Goal: Ask a question

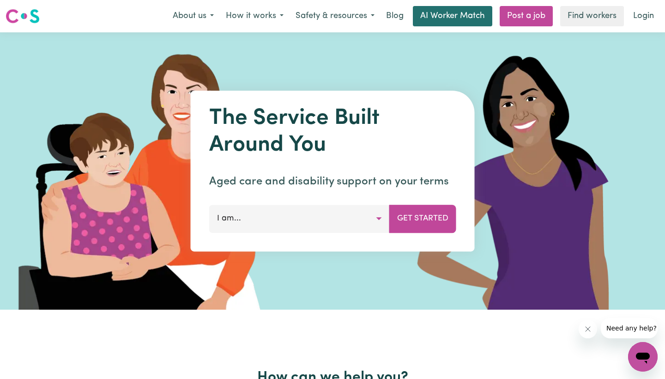
click at [452, 12] on link "AI Worker Match" at bounding box center [452, 16] width 79 height 20
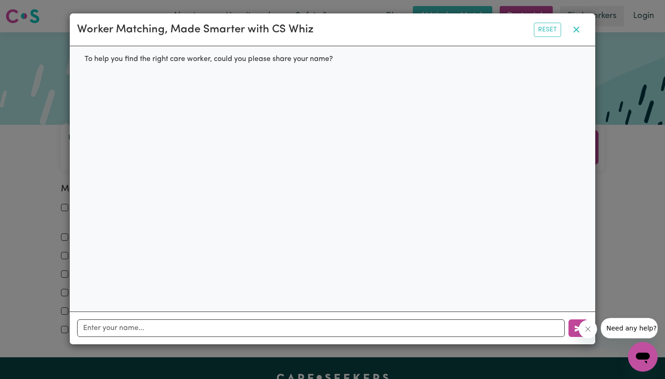
click at [573, 28] on icon "button" at bounding box center [576, 29] width 11 height 11
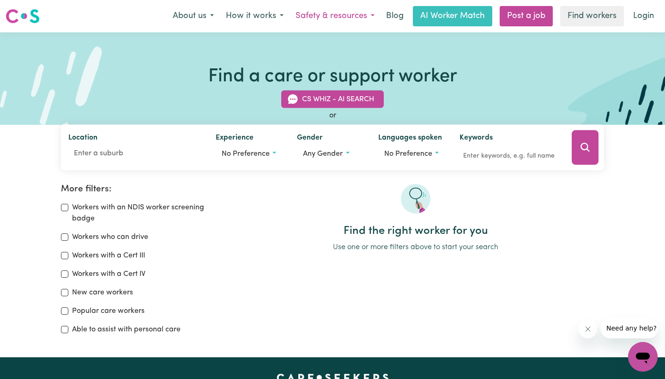
click at [347, 17] on button "Safety & resources" at bounding box center [334, 15] width 91 height 19
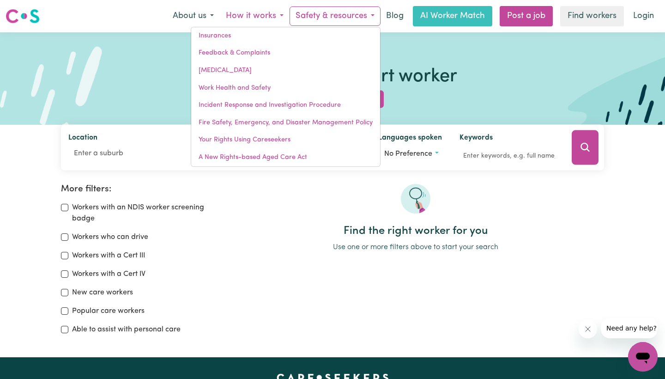
click at [248, 21] on button "How it works" at bounding box center [255, 15] width 70 height 19
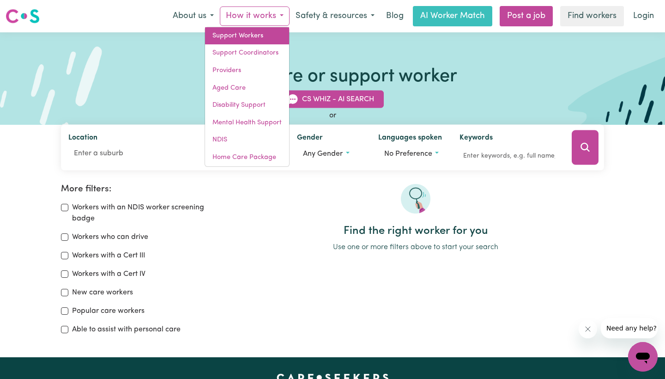
click at [247, 37] on link "Support Workers" at bounding box center [247, 36] width 84 height 18
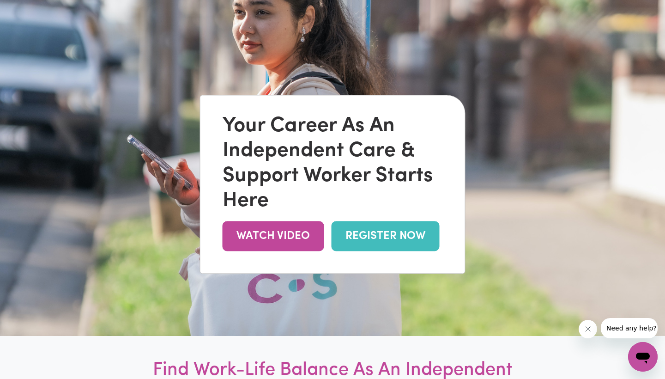
scroll to position [85, 0]
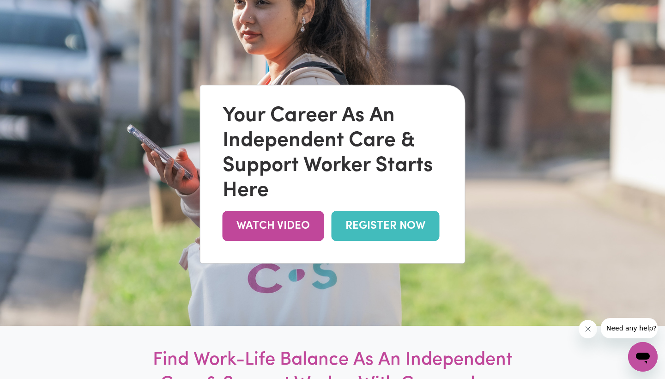
click at [361, 221] on link "REGISTER NOW" at bounding box center [385, 226] width 108 height 30
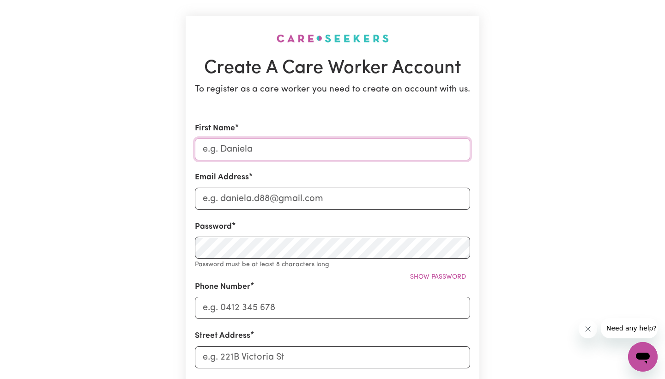
scroll to position [48, 0]
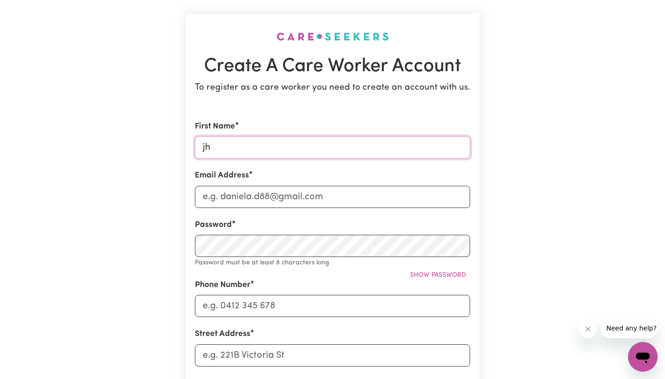
type input "j"
type input "Jhanelle"
type input "jhanelle.rivera"
type input "jhanelle.rivera@icloud.com"
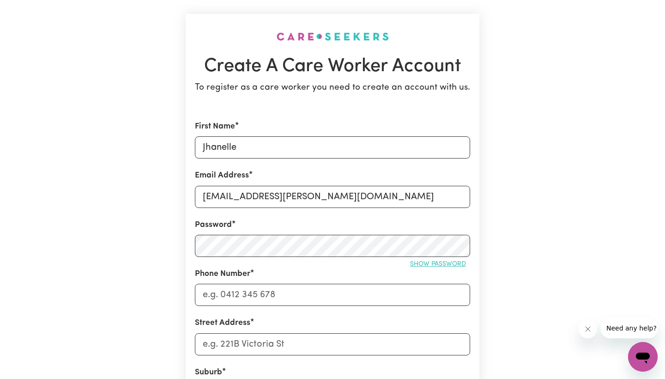
click at [448, 264] on span "Show password" at bounding box center [438, 263] width 56 height 7
click at [448, 264] on span "Hide password" at bounding box center [440, 263] width 51 height 7
click at [447, 263] on span "Show password" at bounding box center [438, 263] width 56 height 7
click at [451, 263] on span "Hide password" at bounding box center [440, 263] width 51 height 7
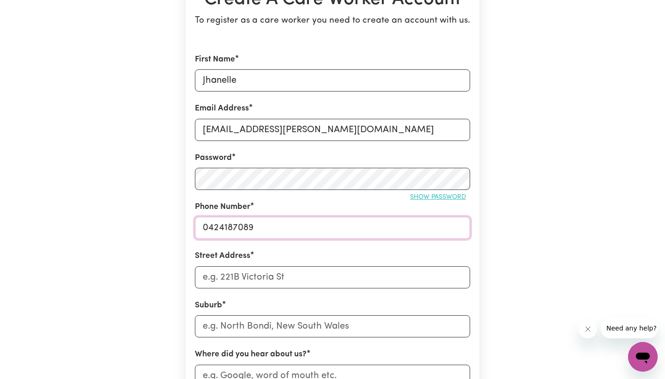
scroll to position [115, 0]
type input "0424187089"
type input "41 Ripplemead Avenue"
click at [315, 321] on input "text" at bounding box center [332, 325] width 275 height 22
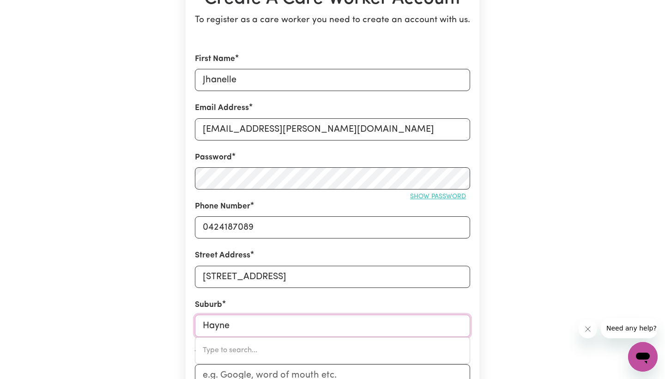
type input "Haynes"
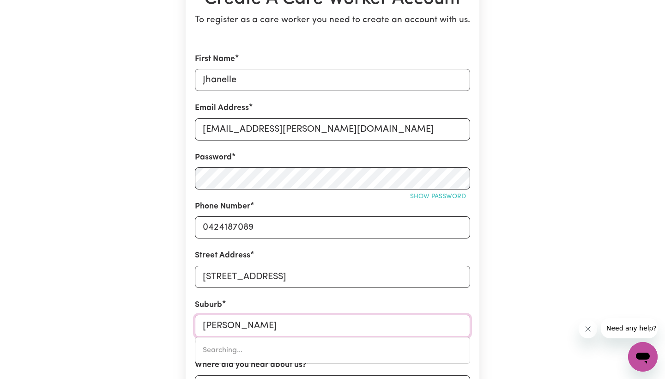
type input "Haynes, Western Australia, 6112"
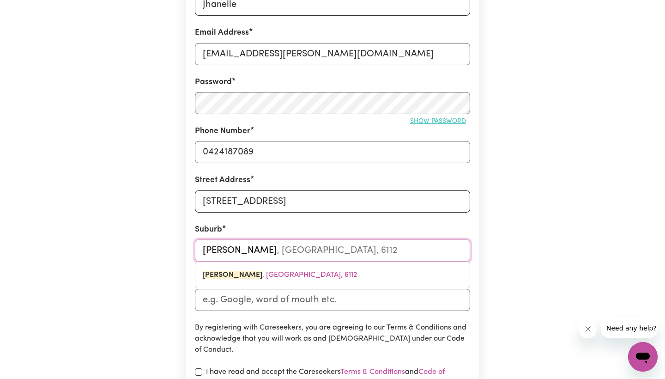
scroll to position [200, 0]
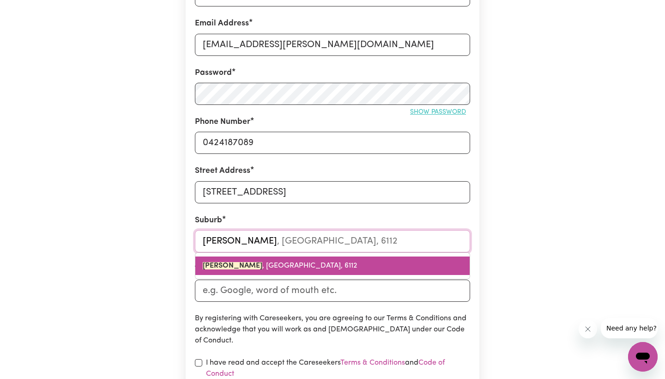
click at [307, 262] on span "HAYNES , Western Australia, 6112" at bounding box center [280, 265] width 154 height 7
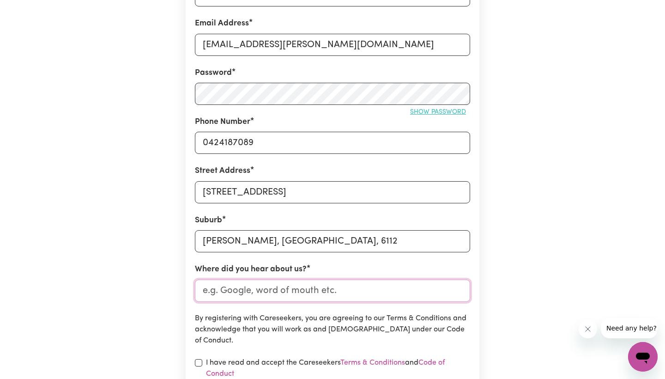
click at [295, 286] on input "Where did you hear about us?" at bounding box center [332, 290] width 275 height 22
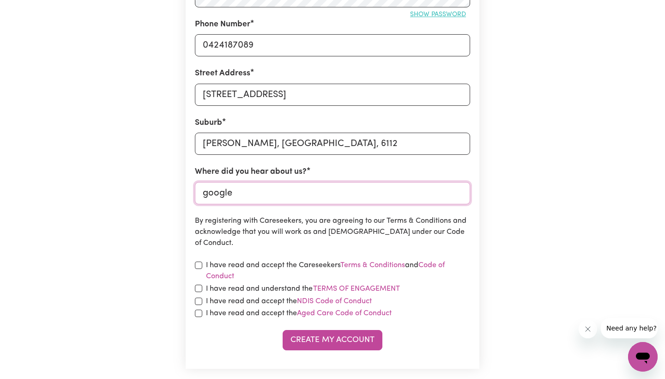
scroll to position [298, 0]
type input "google"
click at [200, 262] on input "checkbox" at bounding box center [198, 264] width 7 height 7
checkbox input "true"
click at [199, 284] on input "checkbox" at bounding box center [198, 287] width 7 height 7
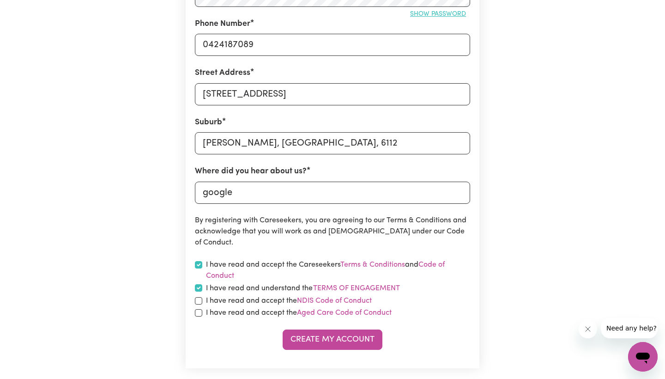
checkbox input "true"
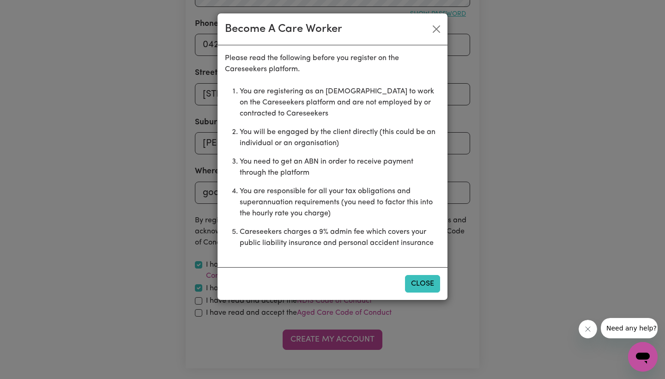
click at [418, 283] on button "Close" at bounding box center [422, 284] width 35 height 18
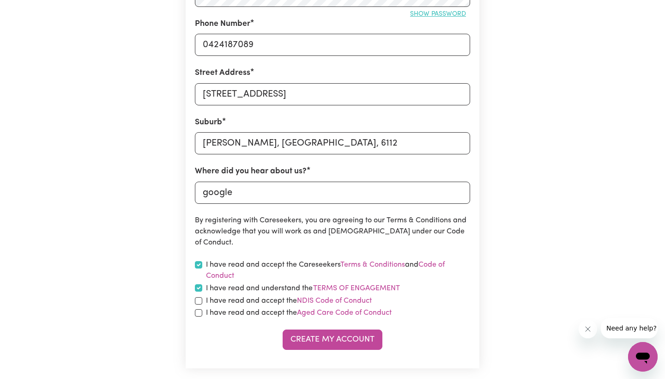
click at [204, 300] on div "I have read and accept the NDIS Code of Conduct" at bounding box center [332, 300] width 275 height 11
click at [200, 299] on input "checkbox" at bounding box center [198, 300] width 7 height 7
checkbox input "true"
click at [198, 312] on input "checkbox" at bounding box center [198, 312] width 7 height 7
checkbox input "true"
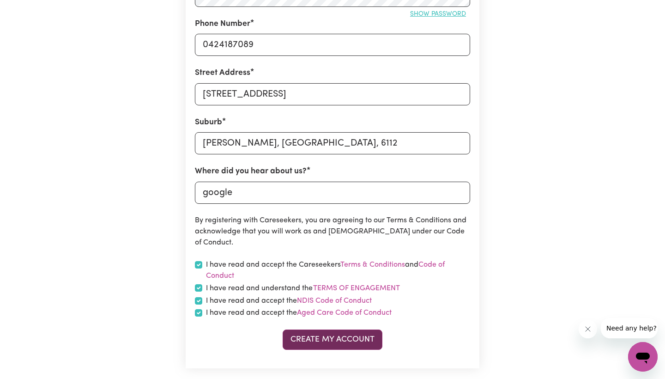
click at [309, 343] on button "Create My Account" at bounding box center [333, 339] width 100 height 20
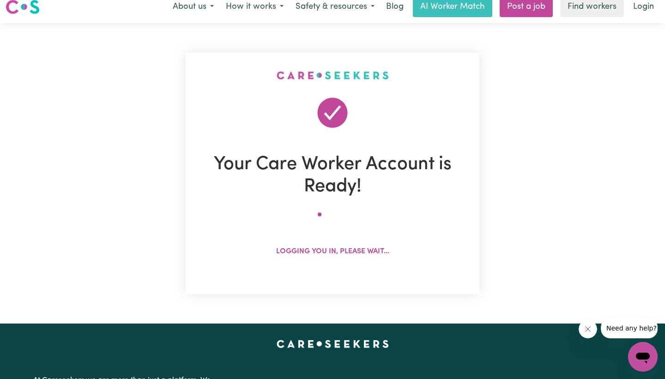
scroll to position [0, 0]
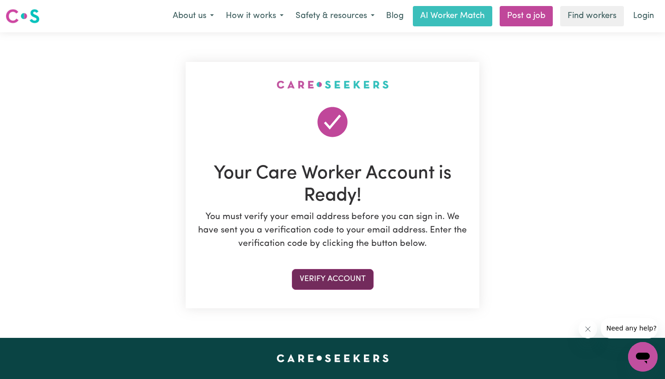
click at [345, 280] on button "Verify Account" at bounding box center [333, 279] width 82 height 20
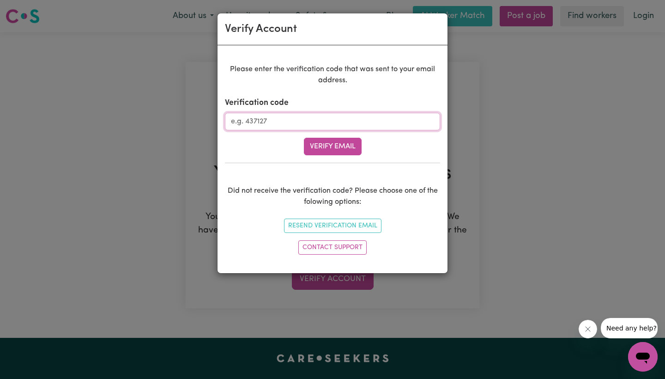
click at [321, 126] on input "Verification code" at bounding box center [332, 122] width 215 height 18
type input "316438"
click at [332, 146] on button "Verify Email" at bounding box center [333, 147] width 58 height 18
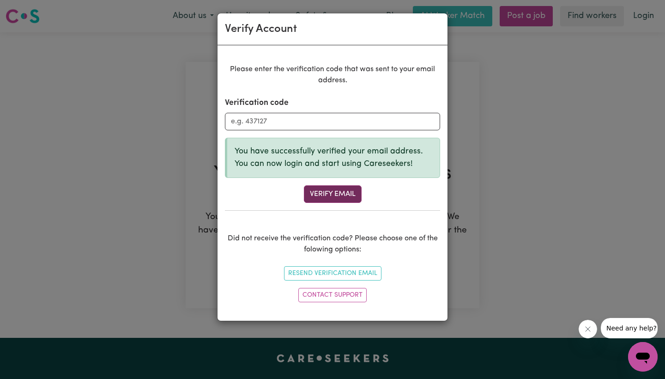
click at [333, 190] on button "Verify Email" at bounding box center [333, 194] width 58 height 18
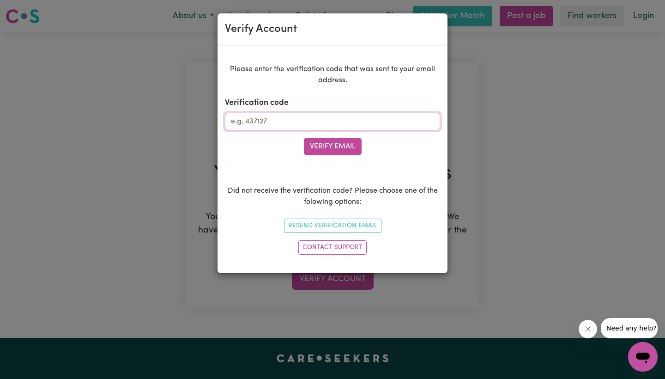
click at [336, 121] on input "Verification code" at bounding box center [332, 122] width 215 height 18
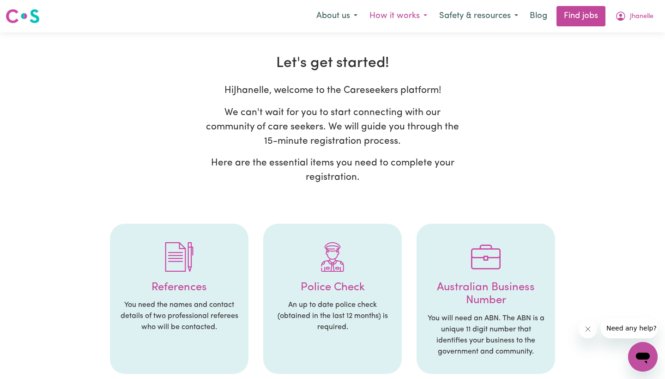
click at [385, 16] on button "How it works" at bounding box center [398, 15] width 70 height 19
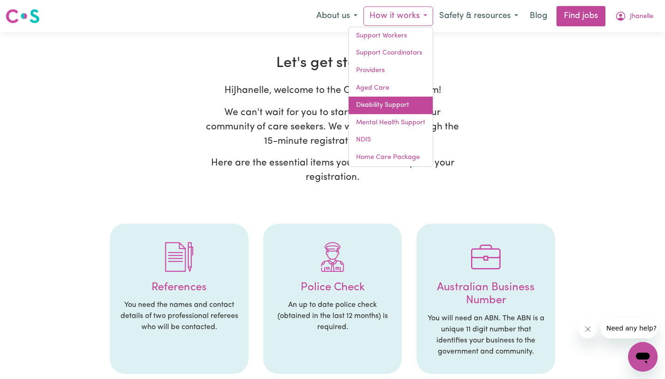
click at [391, 99] on link "Disability Support" at bounding box center [391, 105] width 84 height 18
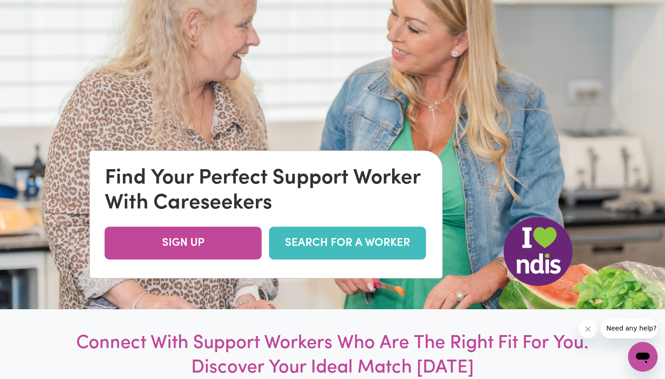
scroll to position [108, 0]
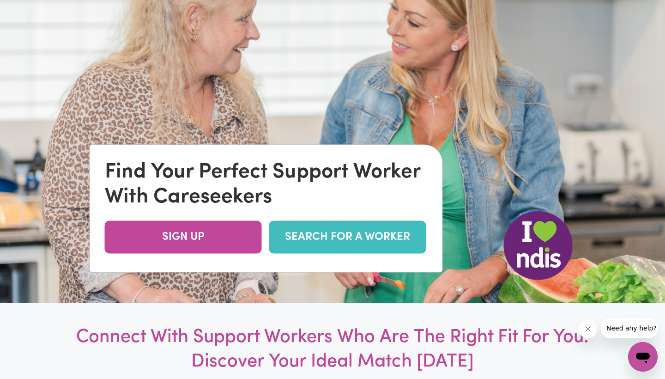
click at [335, 242] on link "SEARCH FOR A WORKER" at bounding box center [347, 237] width 157 height 33
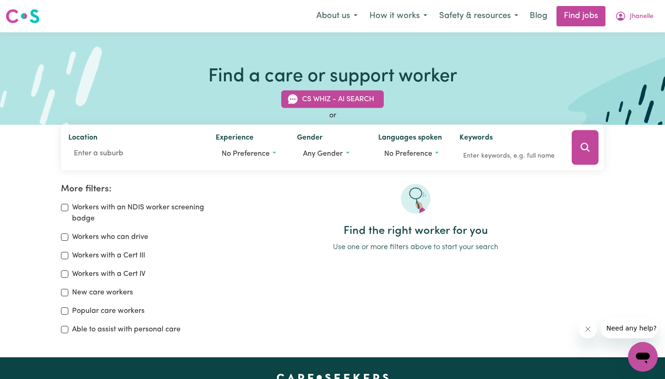
click at [139, 253] on label "Workers with a Cert III" at bounding box center [108, 255] width 73 height 11
click at [68, 253] on input "Workers with a Cert III" at bounding box center [64, 255] width 7 height 7
checkbox input "true"
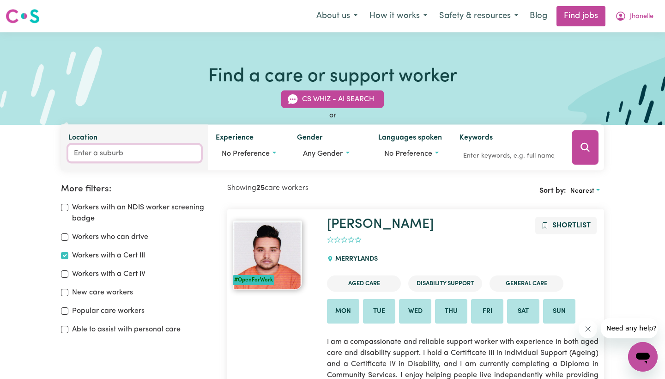
click at [108, 153] on input "Location" at bounding box center [134, 153] width 132 height 17
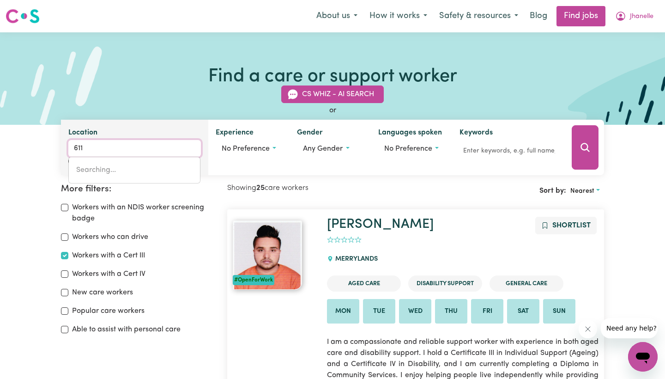
type input "6112"
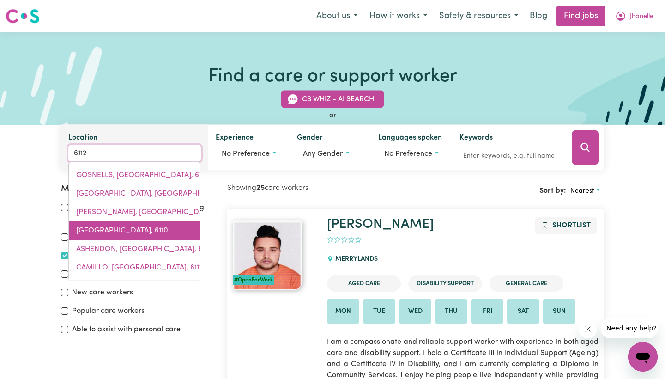
click at [102, 238] on link "SOUTHERN RIVER, Western Australia, 6110" at bounding box center [134, 230] width 131 height 18
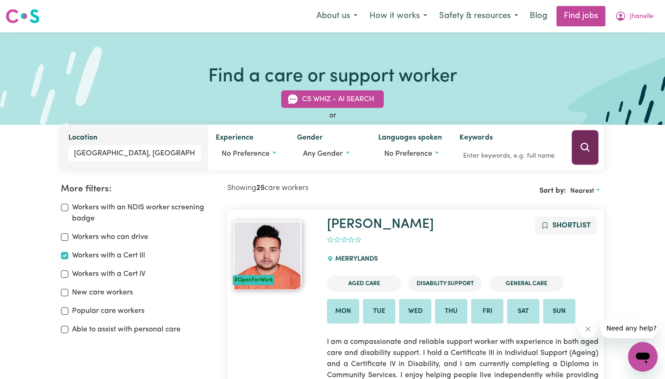
click at [586, 153] on icon "Search" at bounding box center [584, 147] width 11 height 11
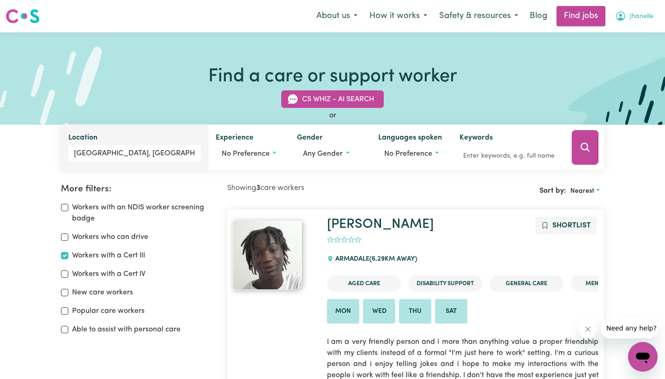
click at [617, 19] on icon "My Account" at bounding box center [620, 16] width 9 height 9
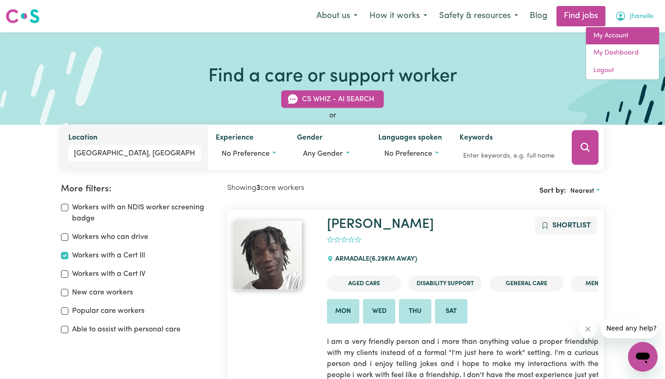
click at [616, 37] on link "My Account" at bounding box center [622, 36] width 73 height 18
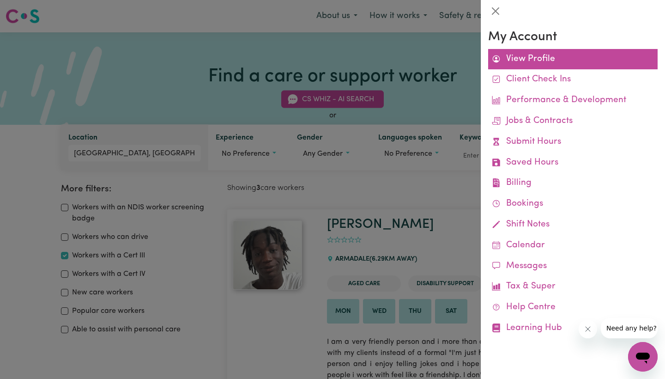
click at [542, 58] on link "View Profile" at bounding box center [572, 59] width 169 height 21
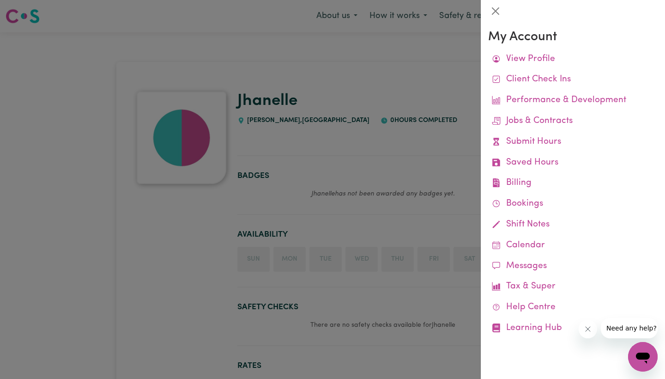
click at [590, 327] on icon "Close message from company" at bounding box center [587, 328] width 7 height 7
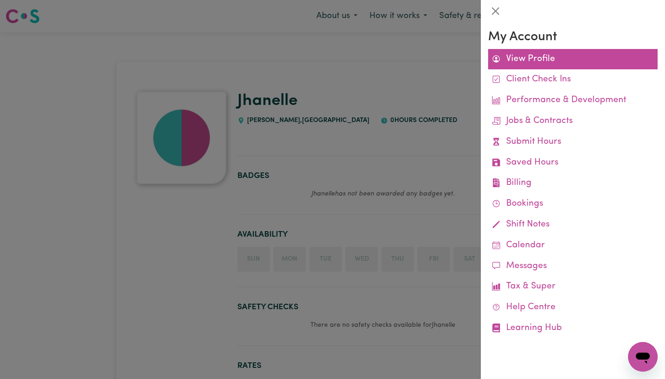
click at [547, 55] on link "View Profile" at bounding box center [572, 59] width 169 height 21
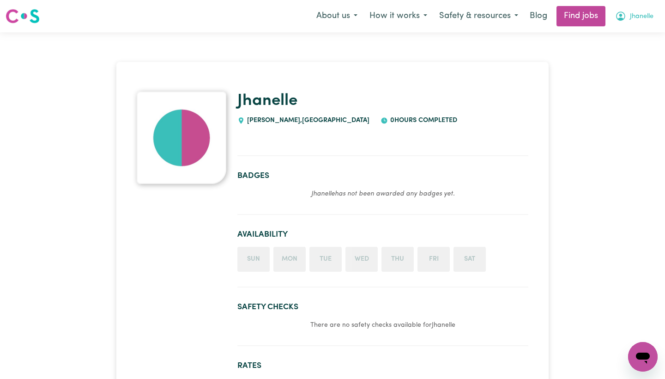
click at [628, 13] on button "Jhanelle" at bounding box center [634, 15] width 50 height 19
click at [616, 38] on link "My Account" at bounding box center [622, 36] width 73 height 18
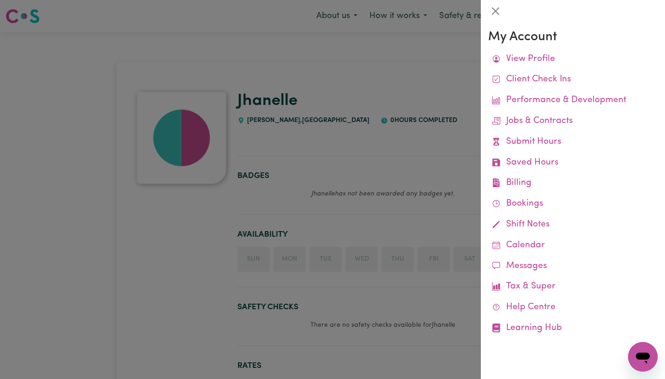
click at [642, 349] on icon "Open messaging window" at bounding box center [642, 356] width 17 height 17
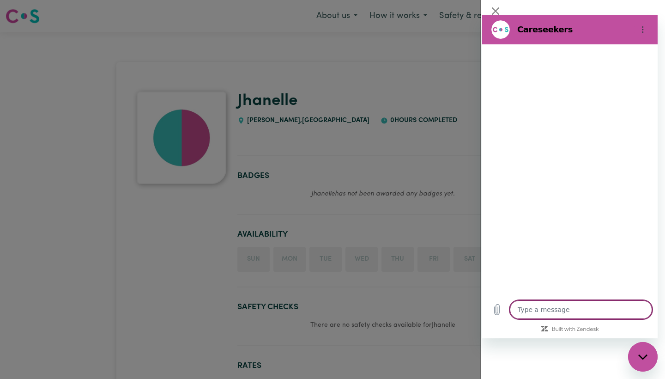
click at [540, 309] on textarea at bounding box center [581, 309] width 142 height 18
type textarea "x"
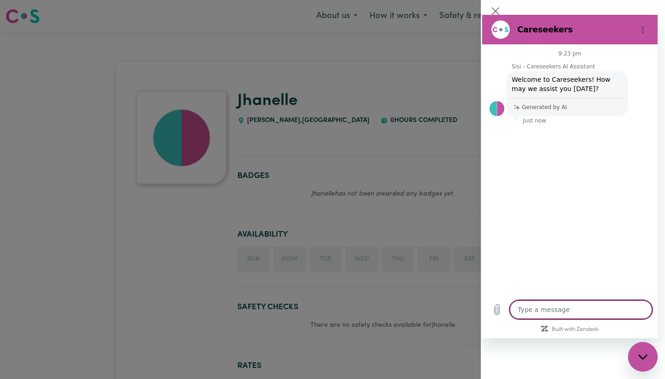
type textarea "h"
type textarea "x"
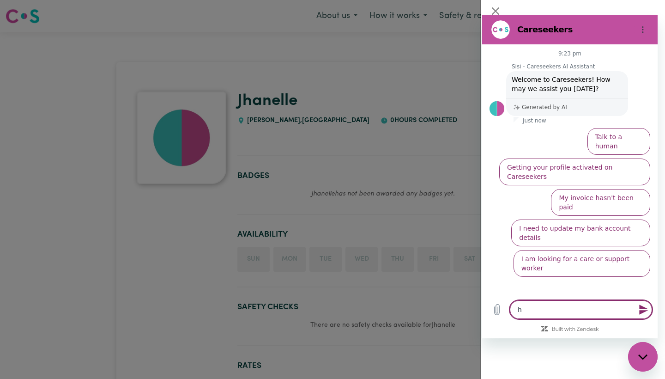
type textarea "ho"
type textarea "x"
type textarea "how"
type textarea "x"
type textarea "how"
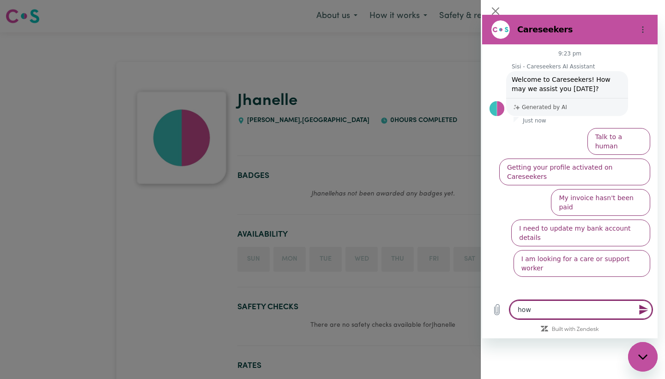
type textarea "x"
type textarea "how t"
type textarea "x"
type textarea "how to"
type textarea "x"
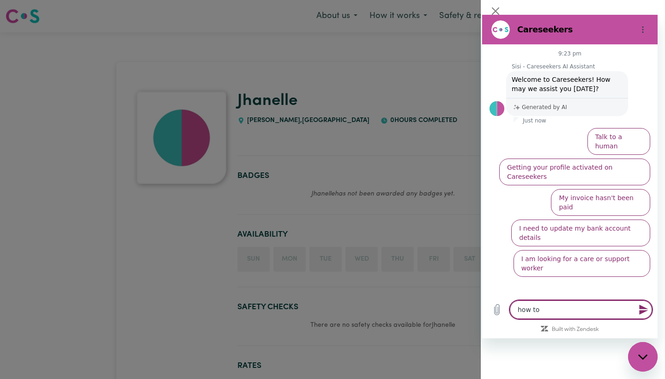
type textarea "how to"
type textarea "x"
type textarea "how to d"
type textarea "x"
type textarea "how to de"
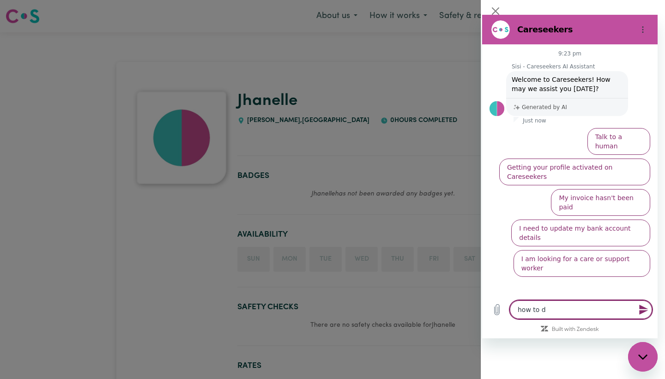
type textarea "x"
type textarea "how to del"
type textarea "x"
type textarea "how to dele"
type textarea "x"
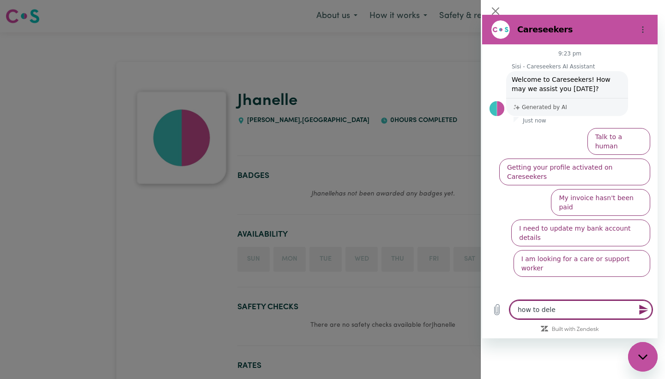
type textarea "how to delet"
type textarea "x"
type textarea "how to delete"
type textarea "x"
type textarea "how to delete"
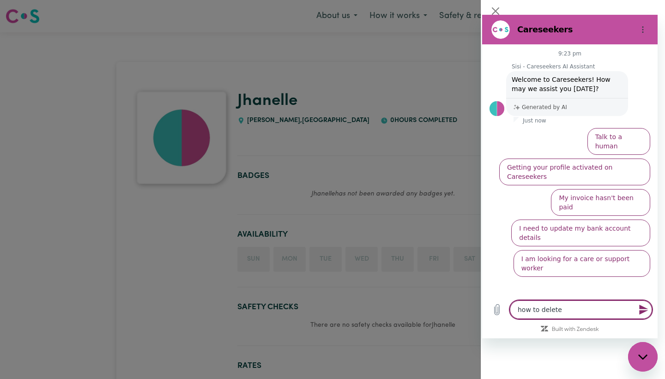
type textarea "x"
type textarea "how to delete a"
type textarea "x"
type textarea "how to delete ac"
type textarea "x"
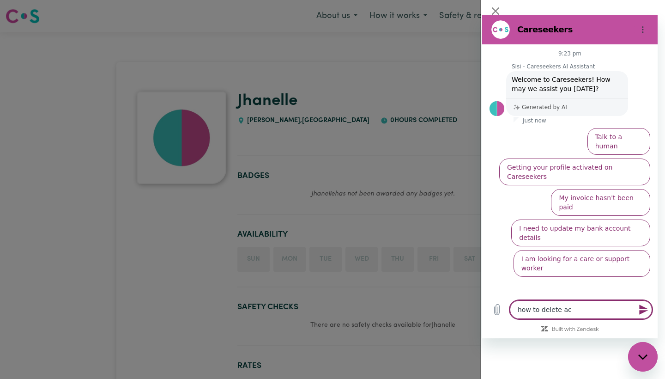
type textarea "how to delete acc"
type textarea "x"
type textarea "how to delete acco"
type textarea "x"
type textarea "how to delete accou"
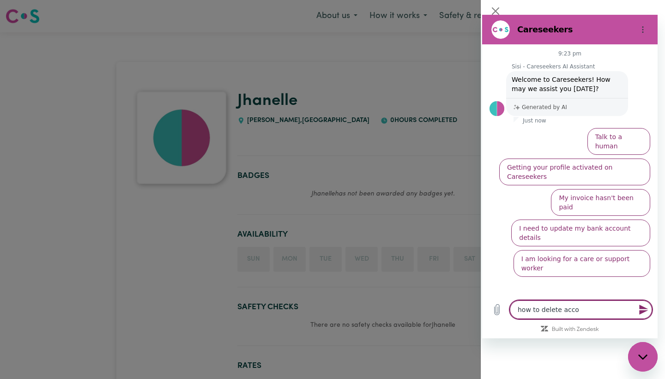
type textarea "x"
type textarea "how to delete accoun"
type textarea "x"
type textarea "how to delete account"
type textarea "x"
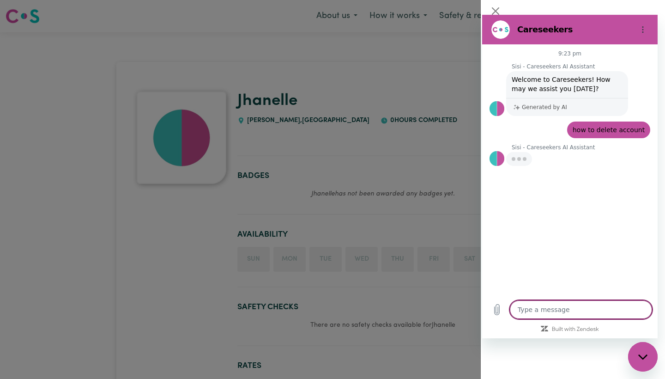
type textarea "x"
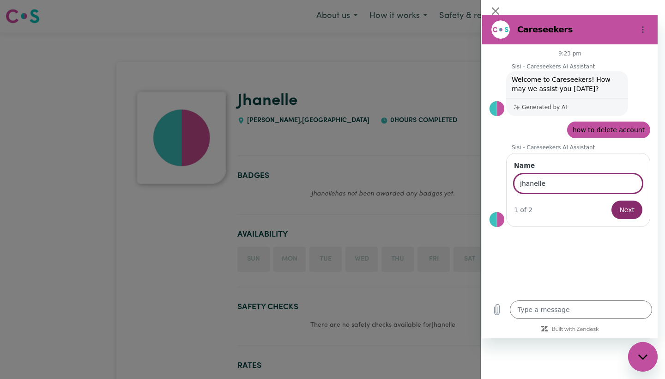
type input "jhanelle"
click at [627, 210] on button "Next" at bounding box center [626, 209] width 31 height 18
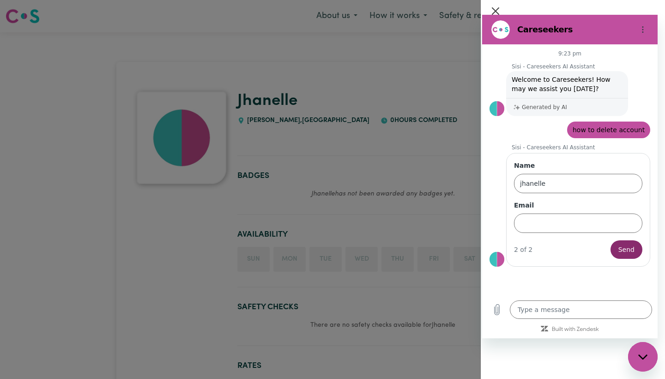
click at [494, 8] on button "Close" at bounding box center [495, 11] width 15 height 15
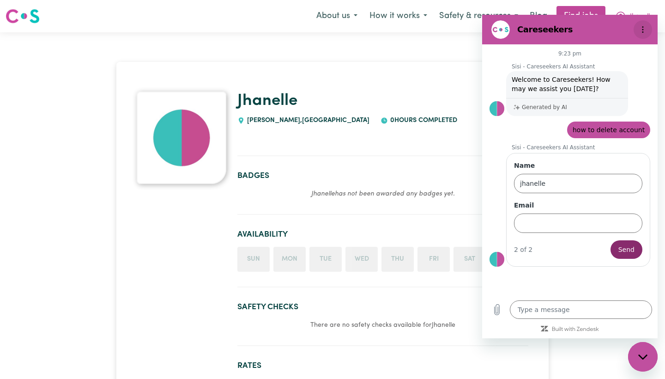
click at [644, 28] on icon "Options menu" at bounding box center [642, 29] width 7 height 7
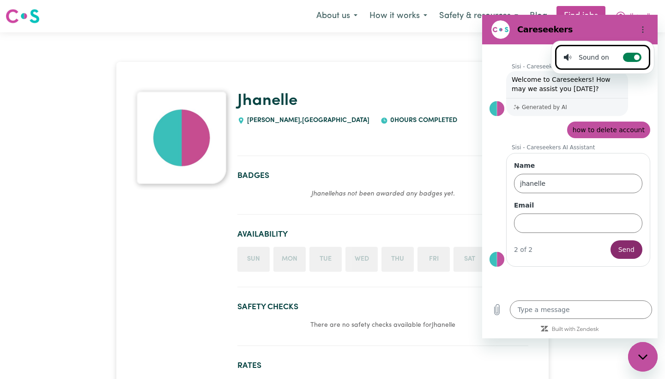
click at [634, 60] on circle at bounding box center [637, 57] width 6 height 6
click at [633, 60] on input "Toggle sound notifications" at bounding box center [632, 57] width 18 height 9
checkbox input "false"
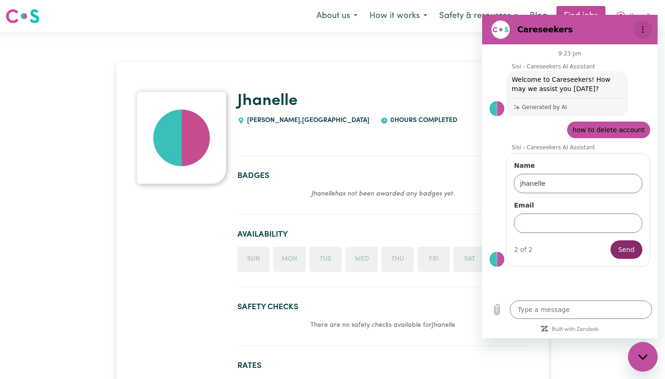
click at [646, 26] on icon "Options menu" at bounding box center [642, 29] width 7 height 7
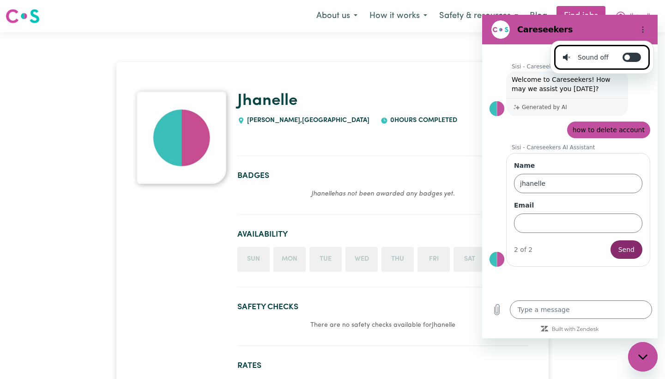
click at [505, 32] on figure at bounding box center [500, 29] width 18 height 18
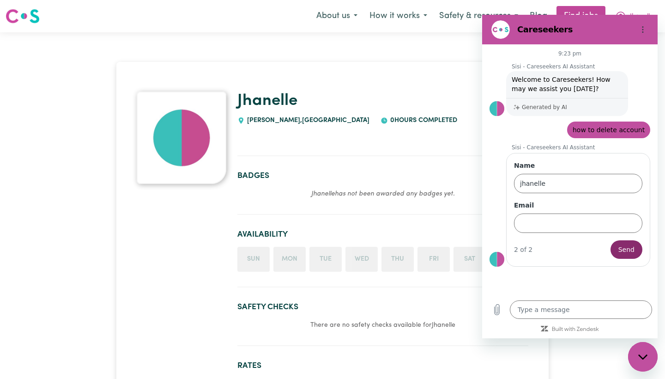
click at [643, 349] on div "Close messaging window" at bounding box center [643, 357] width 28 height 28
type textarea "x"
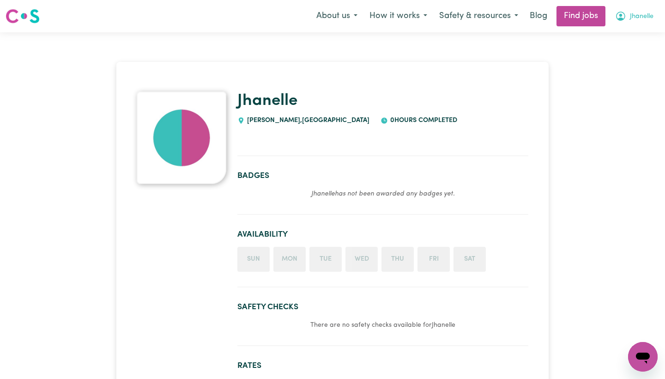
click at [630, 14] on span "Jhanelle" at bounding box center [642, 17] width 24 height 10
click at [623, 38] on link "My Account" at bounding box center [622, 36] width 73 height 18
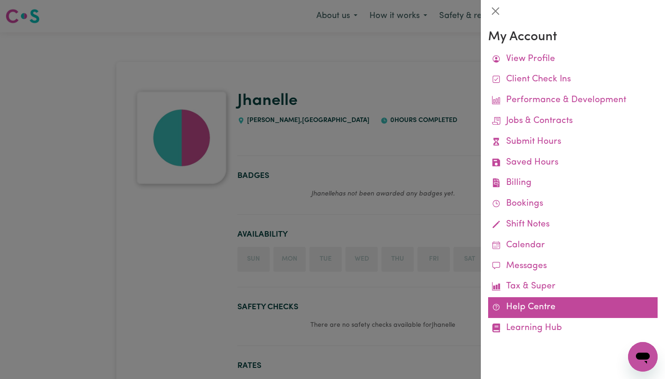
click at [520, 307] on link "Help Centre" at bounding box center [572, 307] width 169 height 21
